Goal: Task Accomplishment & Management: Complete application form

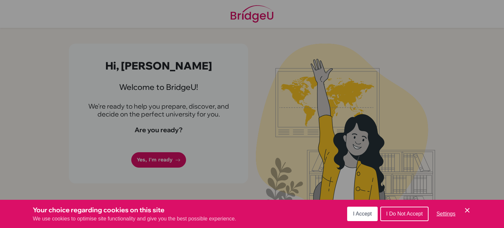
click at [391, 216] on span "I Do Not Accept" at bounding box center [404, 214] width 36 height 6
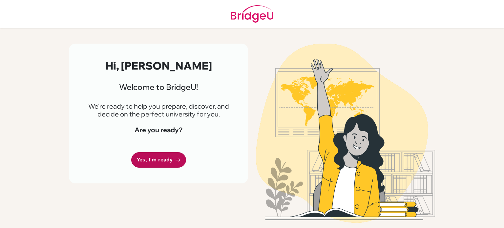
click at [172, 158] on link "Yes, I'm ready" at bounding box center [158, 159] width 55 height 15
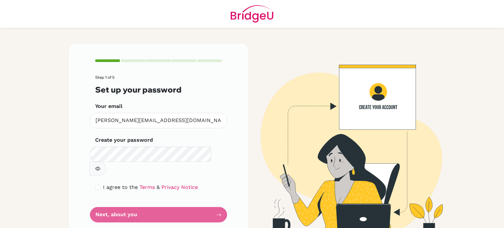
click at [172, 144] on div "Create your password Make sure it's at least 6 characters" at bounding box center [158, 155] width 127 height 39
click at [100, 166] on icon "button" at bounding box center [97, 168] width 5 height 5
click at [99, 185] on input "checkbox" at bounding box center [97, 187] width 5 height 5
checkbox input "true"
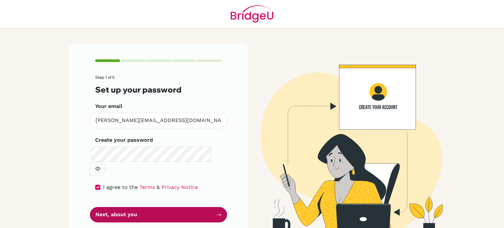
click at [108, 207] on button "Next, about you" at bounding box center [158, 214] width 137 height 15
